Goal: Information Seeking & Learning: Learn about a topic

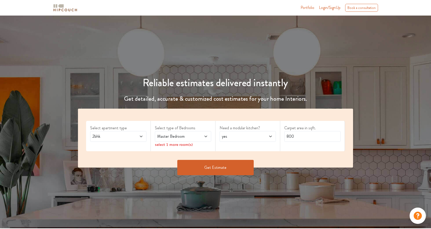
click at [253, 135] on span "yes" at bounding box center [240, 136] width 39 height 6
click at [238, 159] on div "no" at bounding box center [248, 159] width 53 height 6
click at [103, 138] on span "2bhk" at bounding box center [110, 136] width 39 height 6
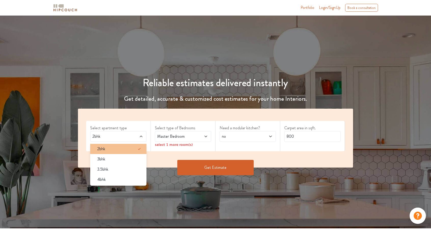
click at [105, 149] on div "2bhk" at bounding box center [119, 149] width 53 height 6
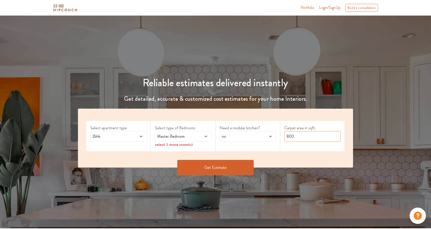
drag, startPoint x: 297, startPoint y: 136, endPoint x: 268, endPoint y: 135, distance: 29.5
click at [268, 135] on div "Select apartment type 2bhk Select type of Bedrooms Master Bedroom select 1 more…" at bounding box center [215, 137] width 275 height 59
type input "700"
click at [219, 168] on button "Get Estimate" at bounding box center [215, 167] width 76 height 15
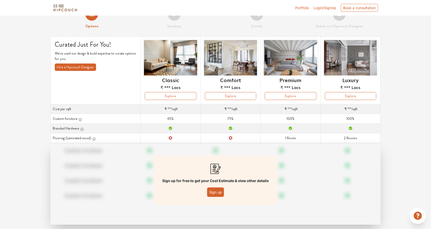
scroll to position [21, 0]
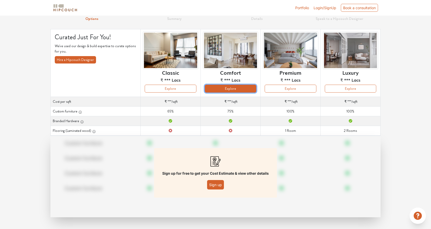
click at [224, 88] on button "Explore" at bounding box center [230, 89] width 51 height 8
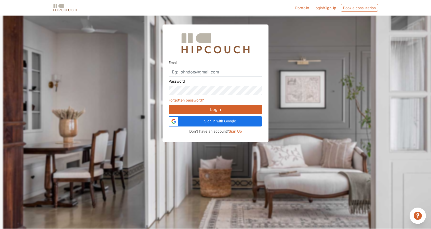
scroll to position [15, 0]
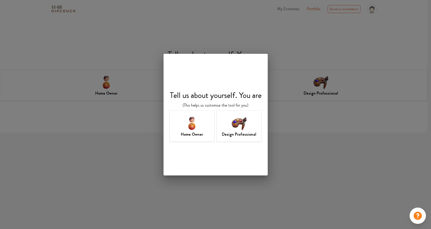
click at [290, 146] on div "Tell us about yourself. You are (This helps us customise the tool for you) Home…" at bounding box center [215, 114] width 431 height 229
drag, startPoint x: 187, startPoint y: 155, endPoint x: 132, endPoint y: 162, distance: 55.0
click at [132, 162] on div "Tell us about yourself. You are (This helps us customise the tool for you) Home…" at bounding box center [215, 114] width 431 height 229
click at [316, 132] on div "Tell us about yourself. You are (This helps us customise the tool for you) Home…" at bounding box center [215, 114] width 431 height 229
click at [211, 129] on div "Home Owner" at bounding box center [192, 125] width 45 height 31
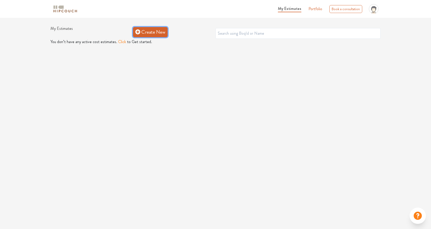
click at [155, 32] on link "Create New" at bounding box center [150, 32] width 35 height 10
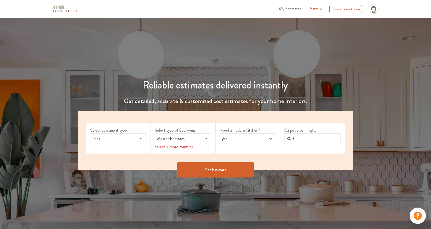
click at [213, 169] on button "Get Estimate" at bounding box center [215, 169] width 76 height 15
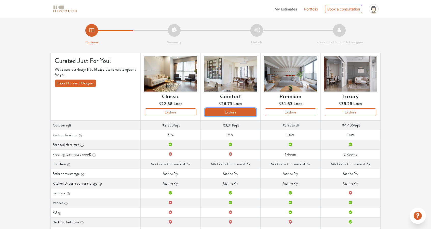
click at [229, 111] on button "Explore" at bounding box center [230, 112] width 51 height 8
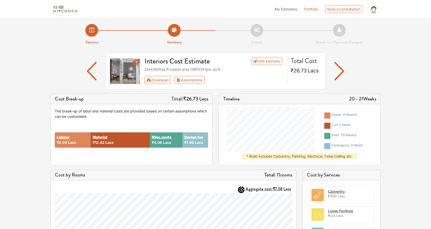
click at [90, 72] on img "button" at bounding box center [92, 71] width 10 height 18
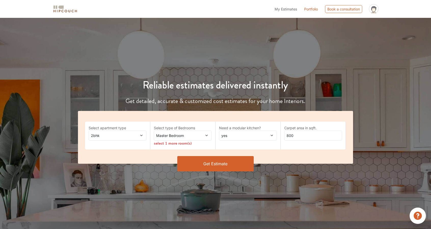
click at [231, 134] on span "yes" at bounding box center [240, 135] width 40 height 5
click at [232, 157] on div "no" at bounding box center [249, 156] width 55 height 5
click at [184, 137] on span "Master Bedroom" at bounding box center [175, 135] width 40 height 5
click at [234, 166] on button "Get Estimate" at bounding box center [215, 163] width 76 height 15
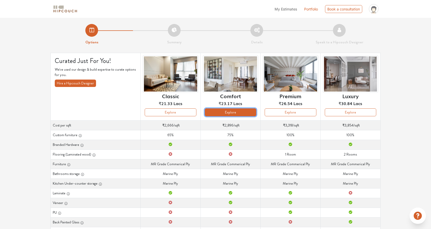
click at [216, 111] on button "Explore" at bounding box center [230, 112] width 51 height 8
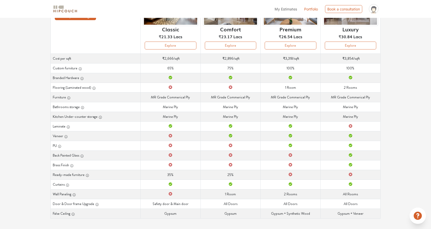
scroll to position [41, 0]
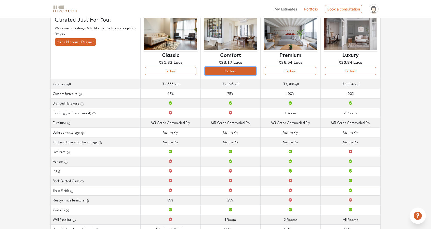
click at [234, 69] on button "Explore" at bounding box center [230, 71] width 51 height 8
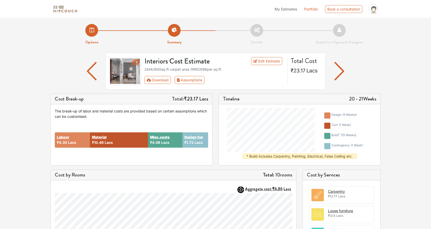
click at [343, 69] on img "button" at bounding box center [339, 71] width 10 height 18
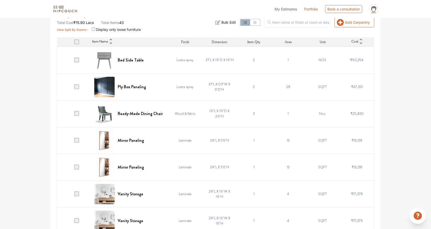
scroll to position [39, 0]
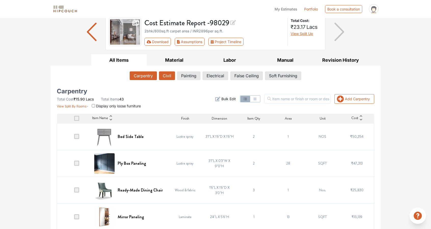
click at [173, 71] on button "Civil" at bounding box center [167, 75] width 16 height 9
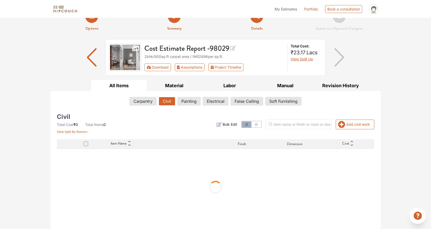
scroll to position [0, 0]
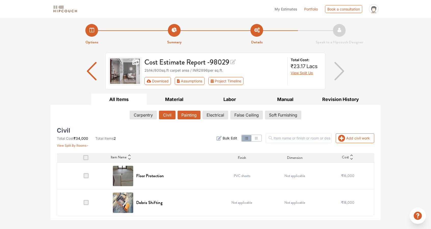
click at [186, 113] on button "Painting" at bounding box center [188, 114] width 23 height 9
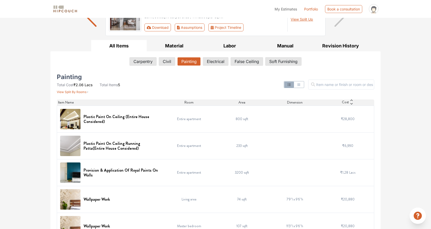
scroll to position [67, 0]
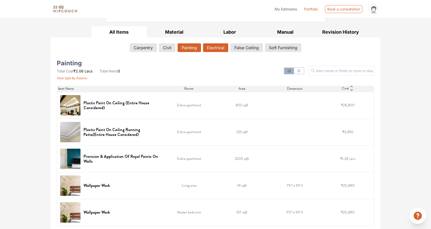
click at [212, 47] on button "Electrical" at bounding box center [215, 47] width 25 height 9
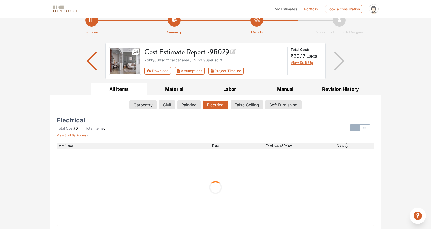
scroll to position [0, 0]
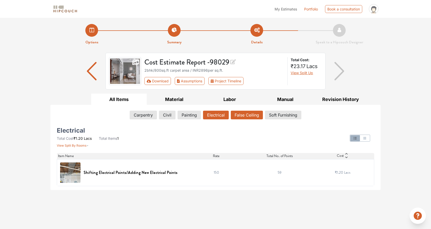
click at [248, 112] on button "False Ceiling" at bounding box center [247, 114] width 32 height 9
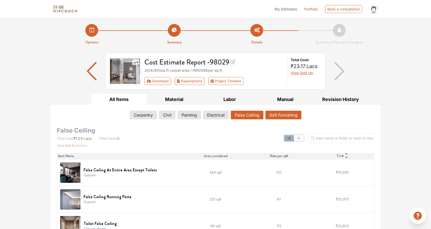
click at [289, 115] on button "Soft Furnishing" at bounding box center [283, 114] width 36 height 9
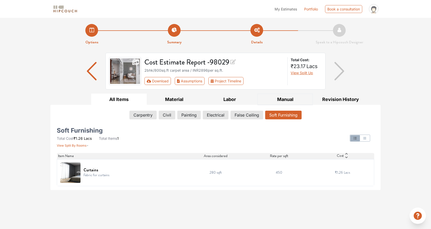
click at [280, 96] on button "Manual" at bounding box center [284, 98] width 55 height 11
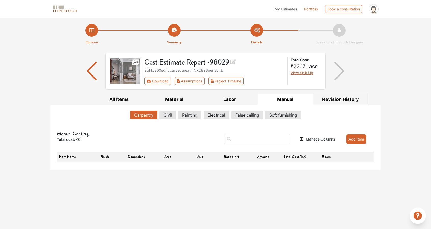
click at [329, 96] on button "Revision History" at bounding box center [340, 98] width 55 height 11
